Goal: Task Accomplishment & Management: Use online tool/utility

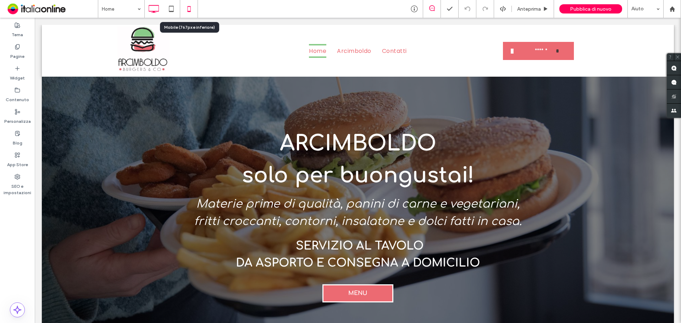
click at [190, 10] on icon at bounding box center [189, 9] width 14 height 14
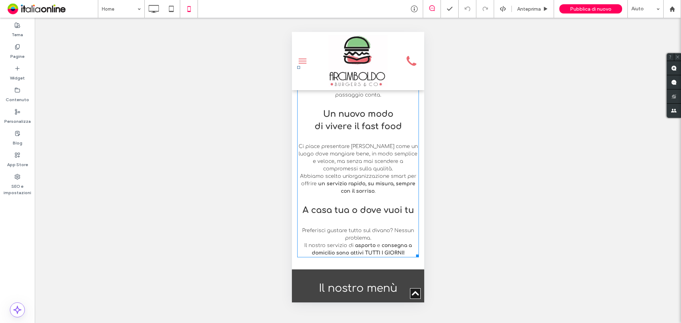
scroll to position [461, 0]
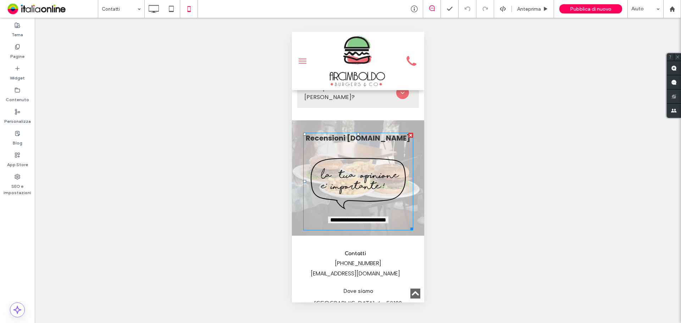
scroll to position [1207, 0]
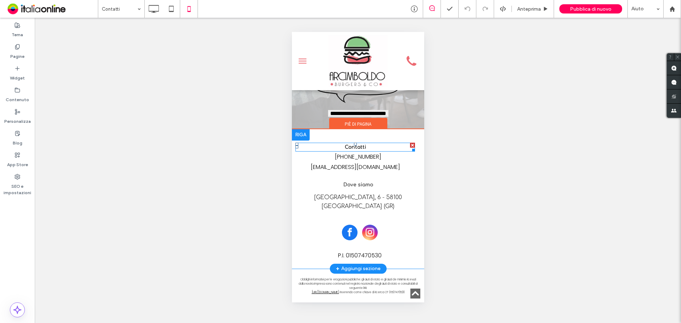
click at [366, 143] on h5 "Contatti" at bounding box center [355, 146] width 120 height 7
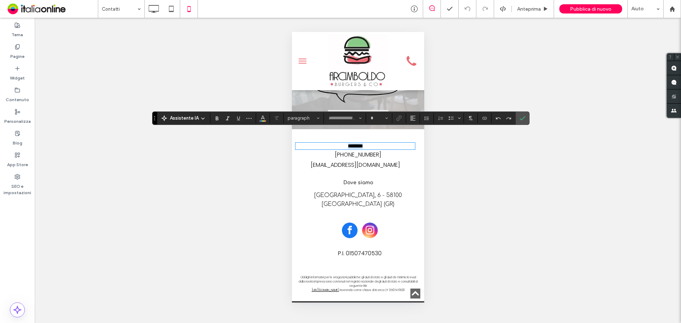
type input "*********"
type input "**"
click at [523, 117] on icon "Conferma" at bounding box center [523, 118] width 6 height 6
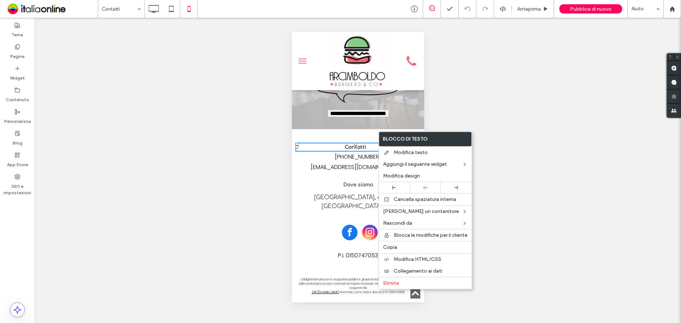
click at [575, 127] on div "Mostrare? Sì" at bounding box center [358, 170] width 647 height 305
click at [344, 180] on div "Dove siamo" at bounding box center [357, 184] width 125 height 9
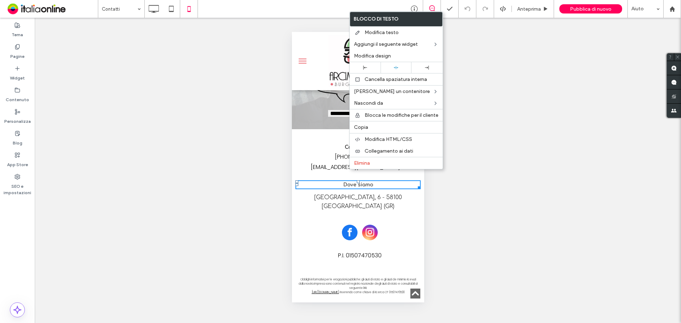
click at [565, 170] on div "Mostrare? Sì" at bounding box center [358, 170] width 647 height 305
click at [563, 170] on div "Mostrare? Sì" at bounding box center [358, 170] width 647 height 305
click at [558, 104] on div "Mostrare? Sì" at bounding box center [358, 170] width 647 height 305
click at [585, 7] on span "Pubblica di nuovo" at bounding box center [591, 9] width 42 height 6
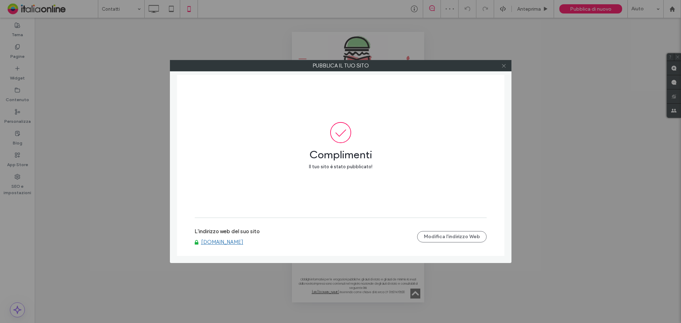
click at [505, 66] on icon at bounding box center [503, 65] width 5 height 5
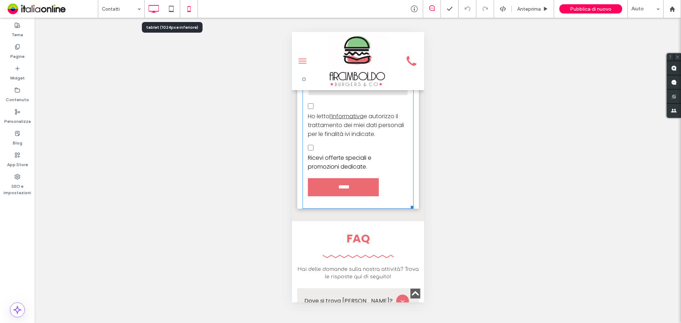
scroll to position [639, 0]
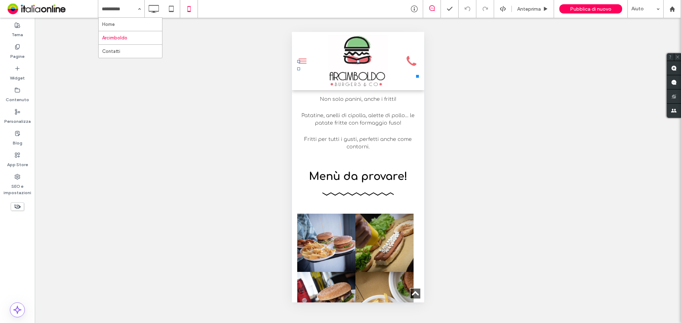
scroll to position [1029, 0]
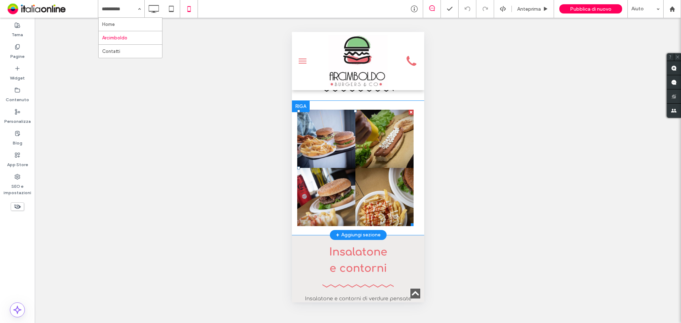
click at [329, 153] on link at bounding box center [326, 139] width 62 height 62
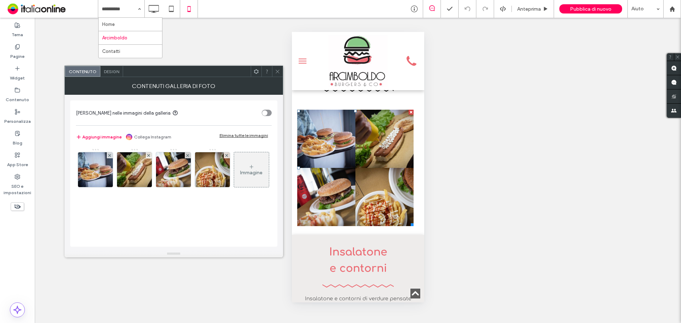
click at [279, 73] on icon at bounding box center [277, 71] width 5 height 5
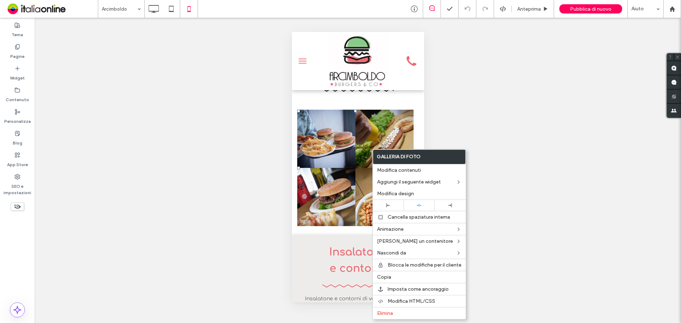
click at [550, 149] on div "Mostrare? Sì Mostrare? Sì Mostrare? Sì" at bounding box center [358, 170] width 647 height 305
click at [555, 219] on div "Mostrare? Sì Mostrare? Sì Mostrare? Sì" at bounding box center [358, 170] width 647 height 305
click at [536, 62] on div "Mostrare? Sì Mostrare? Sì Mostrare? Sì" at bounding box center [358, 170] width 647 height 305
click at [520, 108] on div "Mostrare? Sì Mostrare? Sì Mostrare? Sì" at bounding box center [358, 170] width 647 height 305
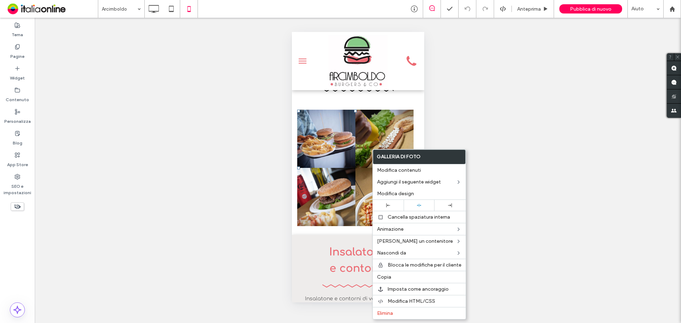
click at [520, 108] on div "Mostrare? Sì Mostrare? Sì Mostrare? Sì" at bounding box center [358, 170] width 647 height 305
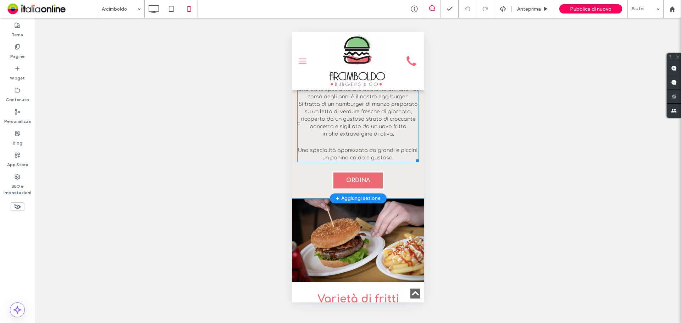
scroll to position [638, 0]
